Goal: Task Accomplishment & Management: Use online tool/utility

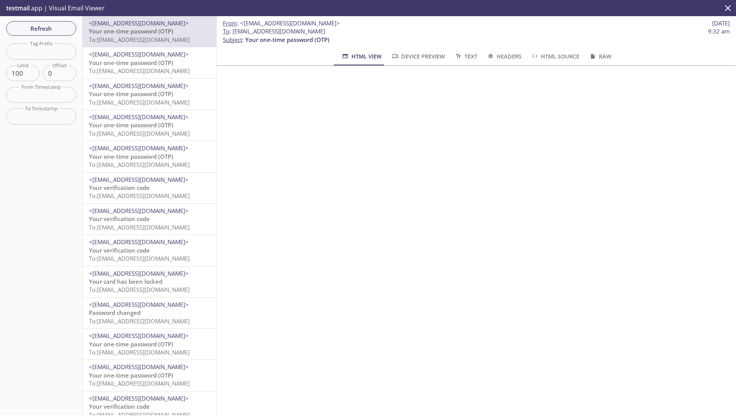
scroll to position [42, 0]
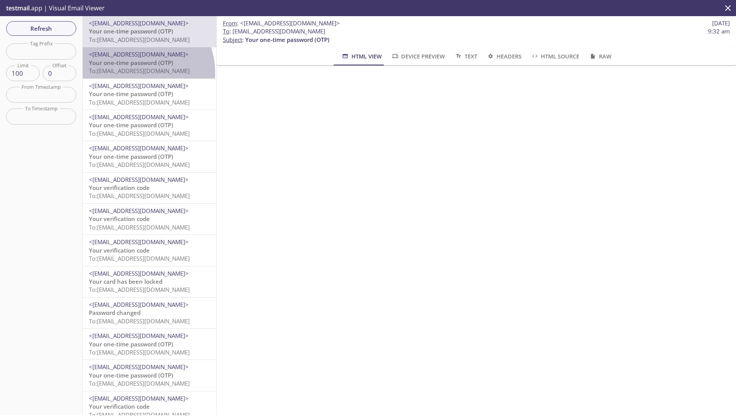
click at [135, 73] on span "To: [EMAIL_ADDRESS][DOMAIN_NAME]" at bounding box center [139, 71] width 101 height 8
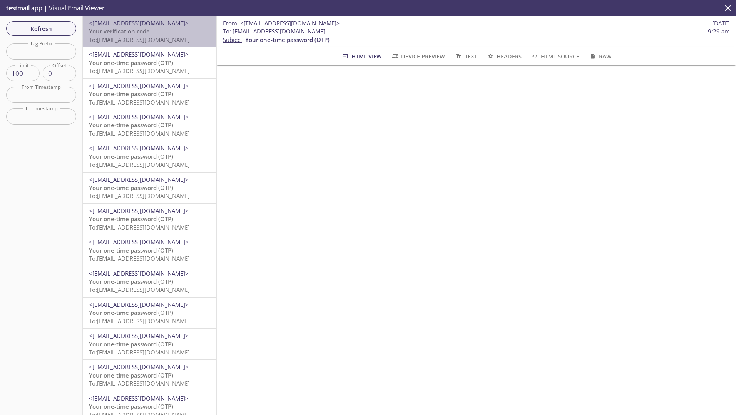
click at [154, 33] on p "Your verification code To: ta.546@inbox.testmail.app" at bounding box center [149, 35] width 121 height 17
